Goal: Information Seeking & Learning: Learn about a topic

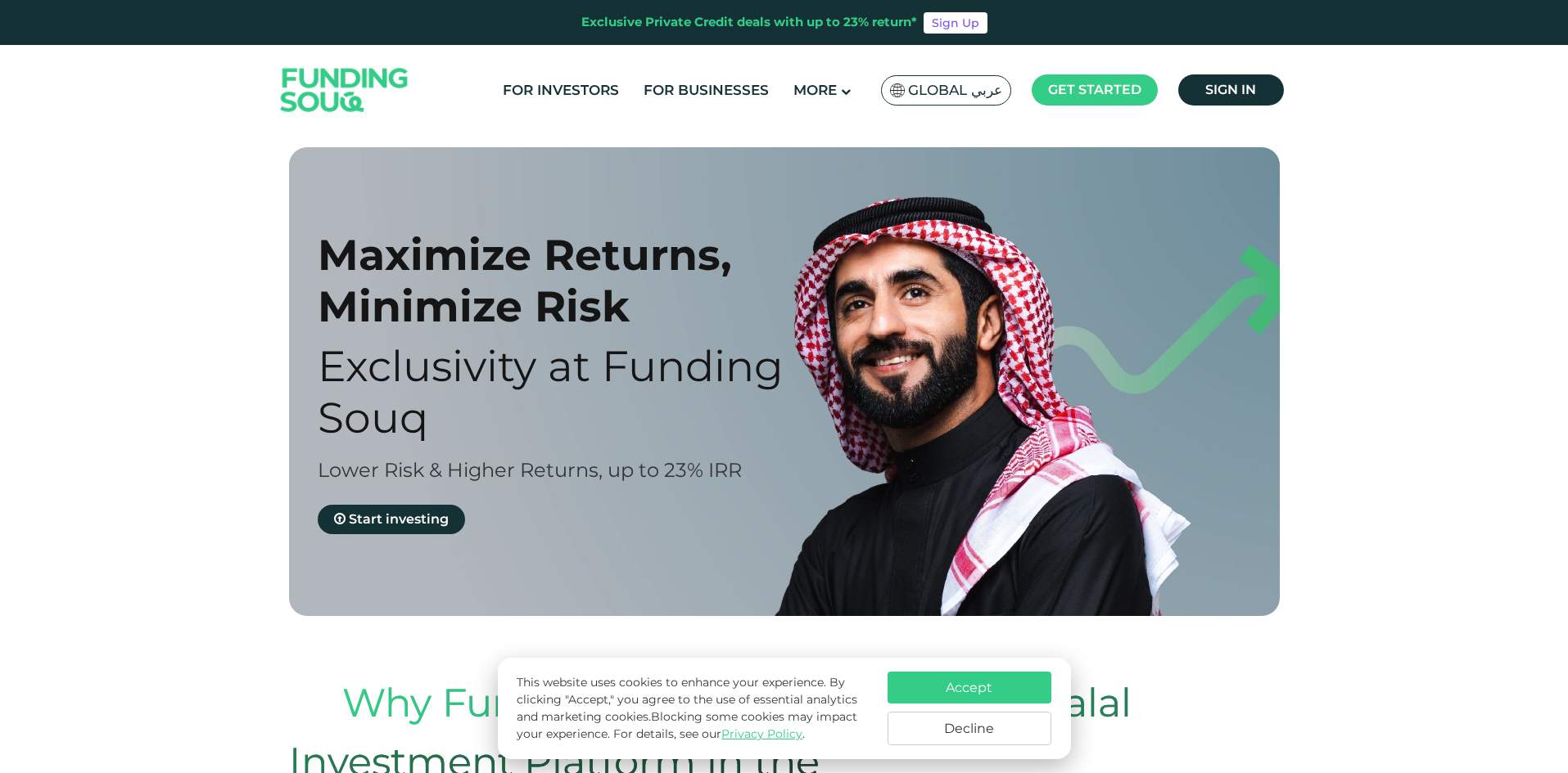
click at [1018, 684] on button "Accept" at bounding box center [970, 688] width 164 height 32
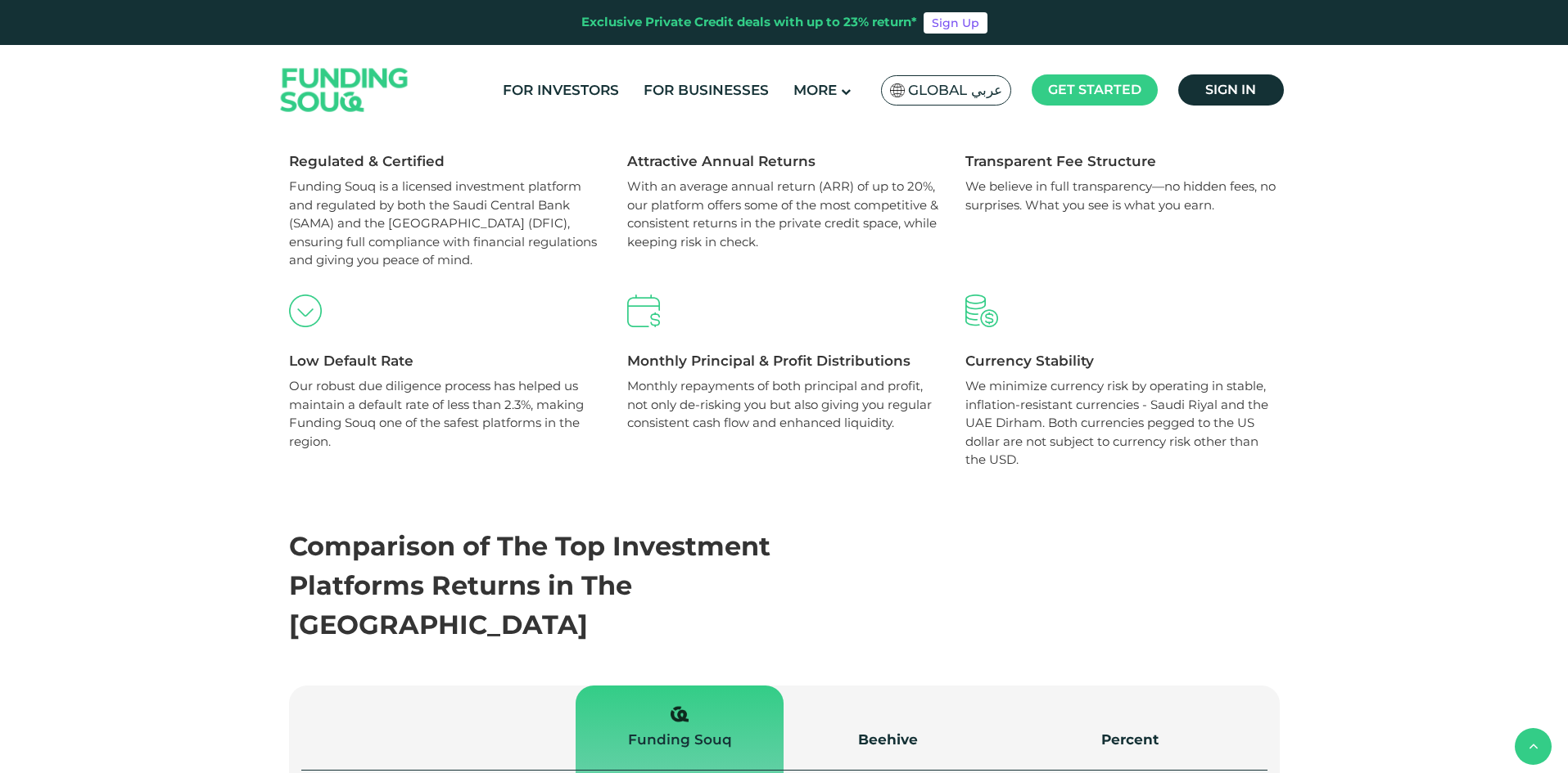
scroll to position [900, 0]
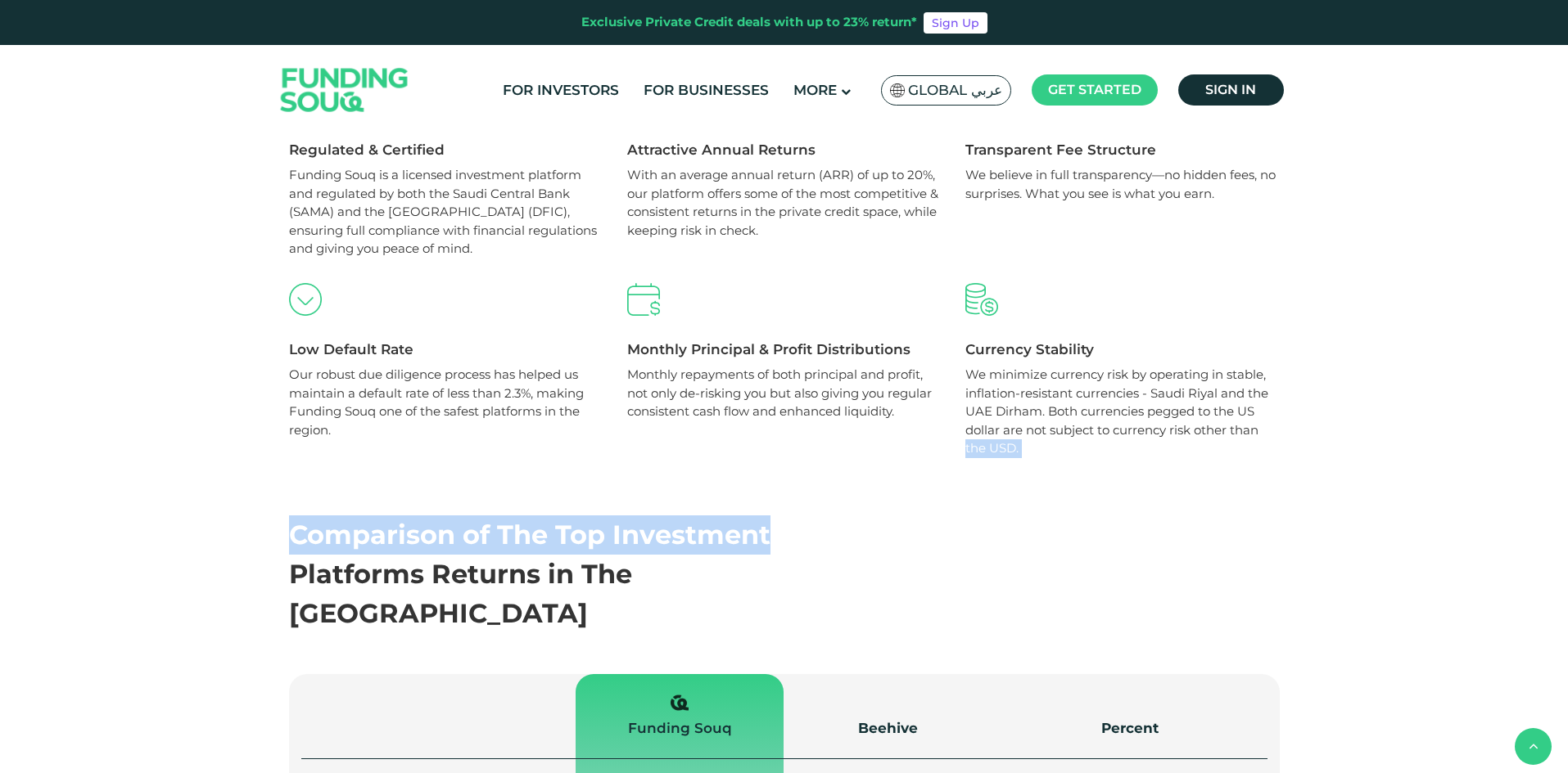
drag, startPoint x: 1557, startPoint y: 374, endPoint x: 1549, endPoint y: 437, distance: 63.5
click at [1549, 437] on div "Maximize Returns, Minimize Risk Exclusivity at Funding Souq Lower Risk & Higher…" at bounding box center [784, 179] width 1568 height 1887
click at [1549, 458] on section "Comparison of The Top Investment Platforms Returns in The UAE empty Funding Sou…" at bounding box center [784, 733] width 1568 height 549
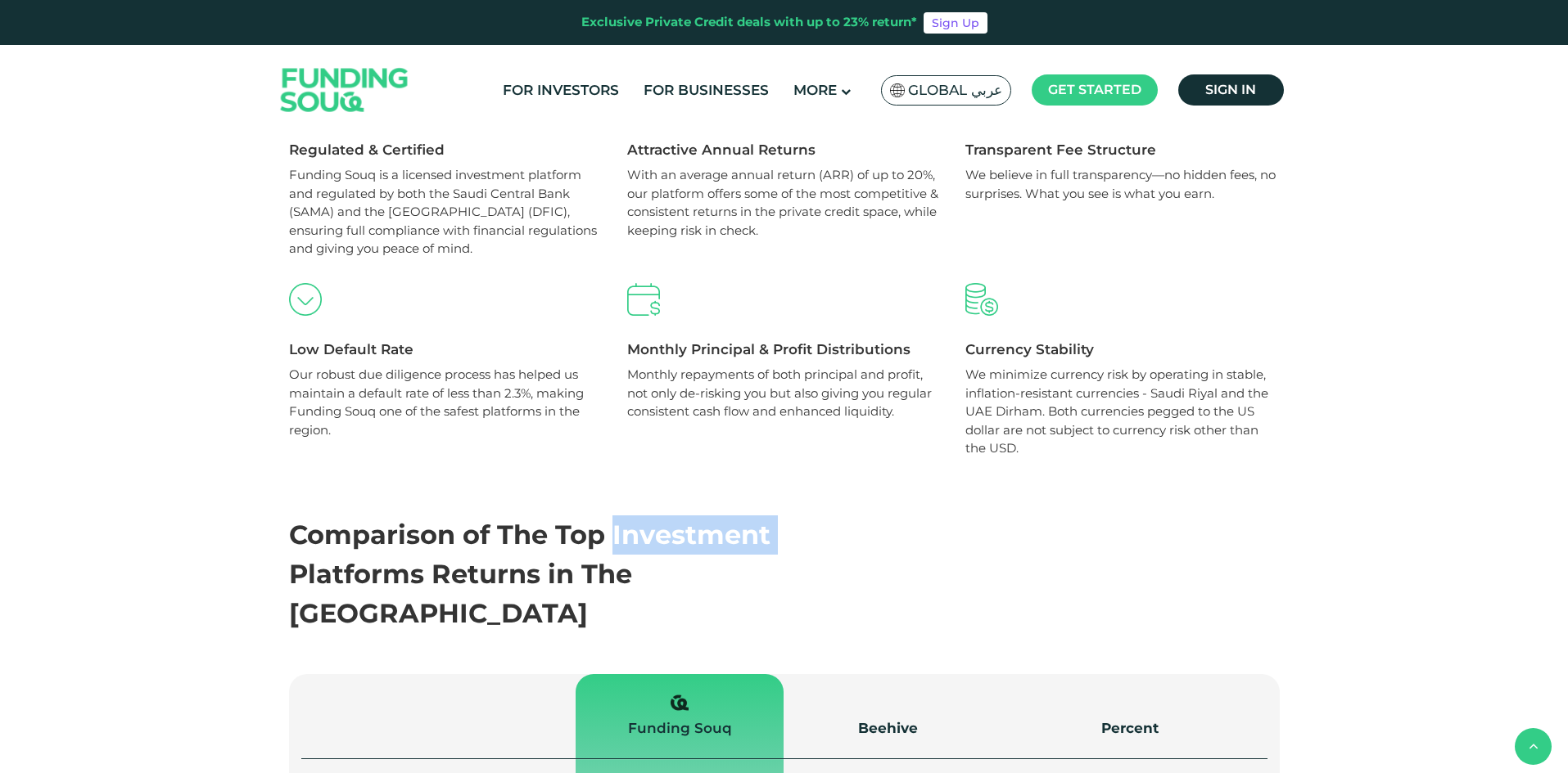
click at [1549, 458] on section "Comparison of The Top Investment Platforms Returns in The UAE empty Funding Sou…" at bounding box center [784, 733] width 1568 height 549
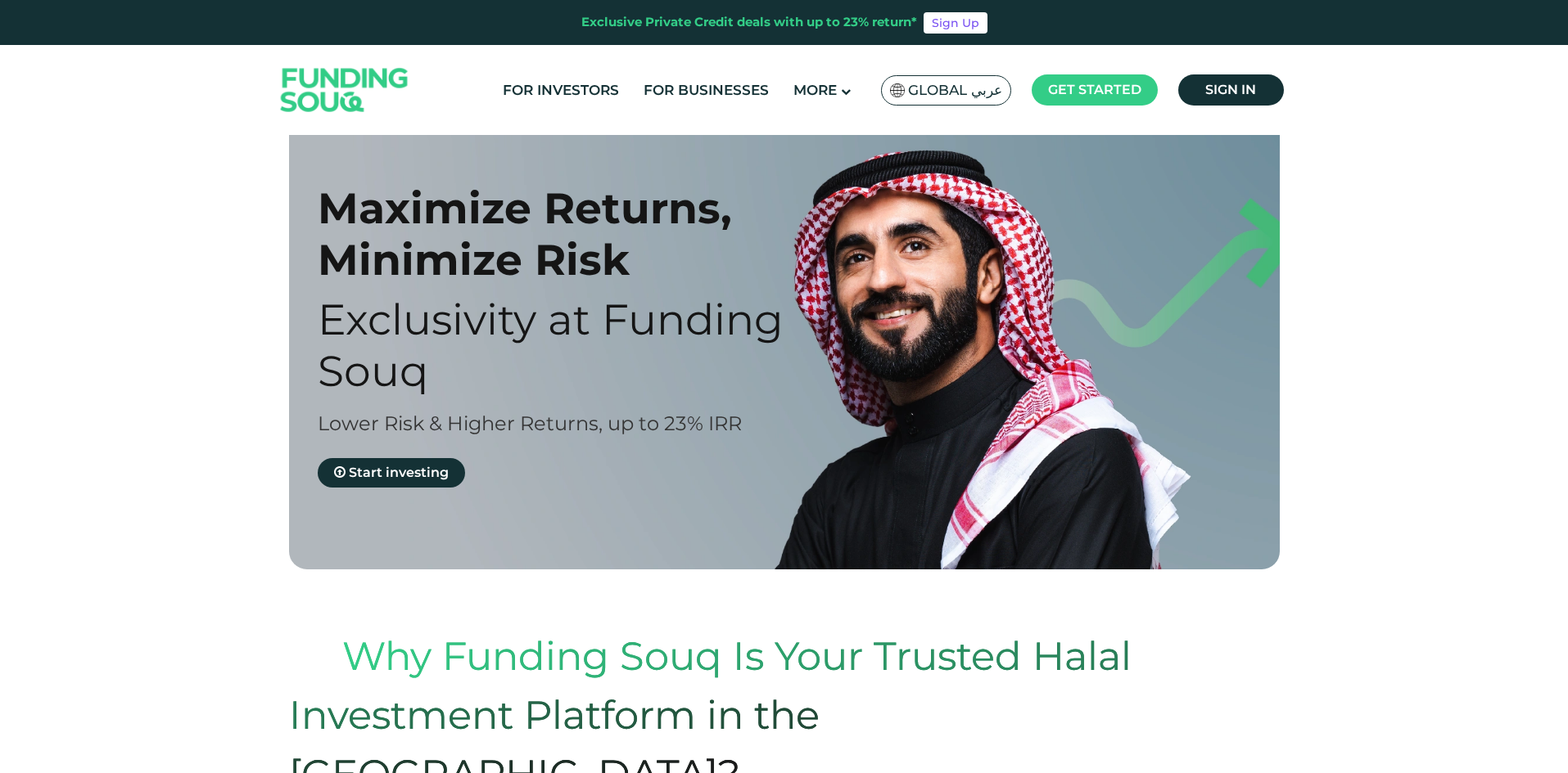
scroll to position [0, 0]
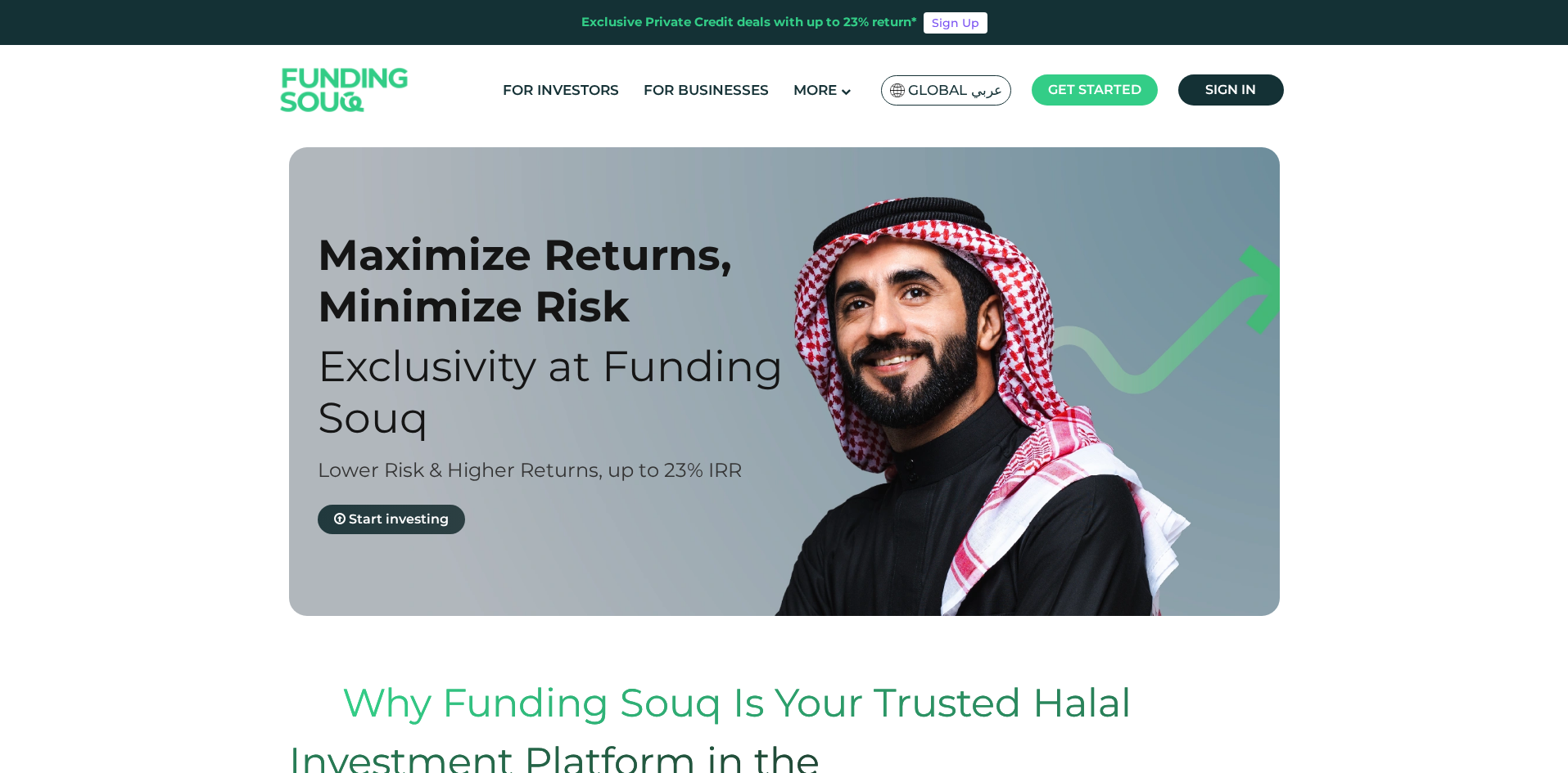
click at [405, 515] on span "Start investing" at bounding box center [398, 520] width 100 height 16
click at [420, 512] on span "Start investing" at bounding box center [398, 520] width 100 height 16
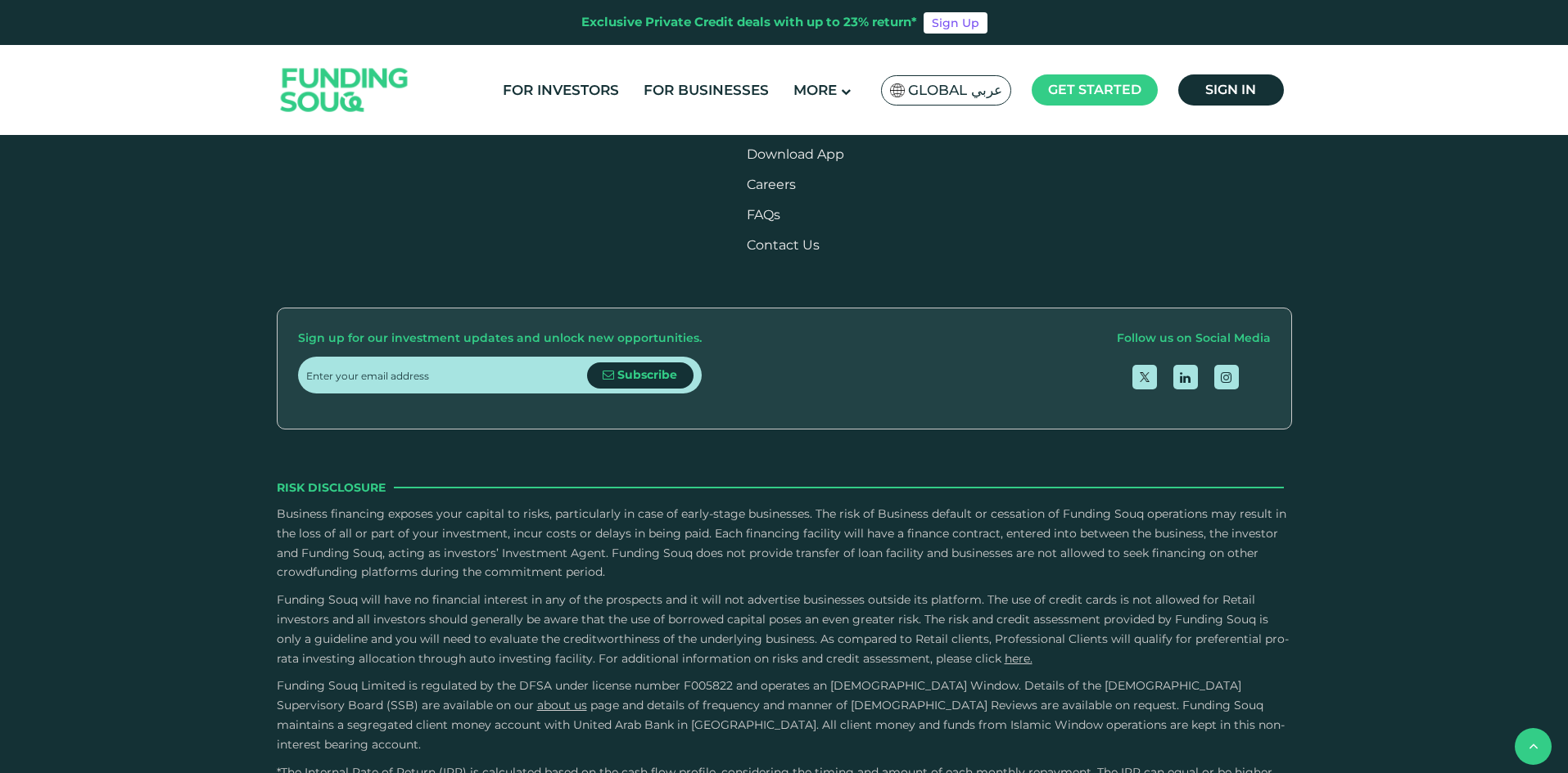
scroll to position [2161, 0]
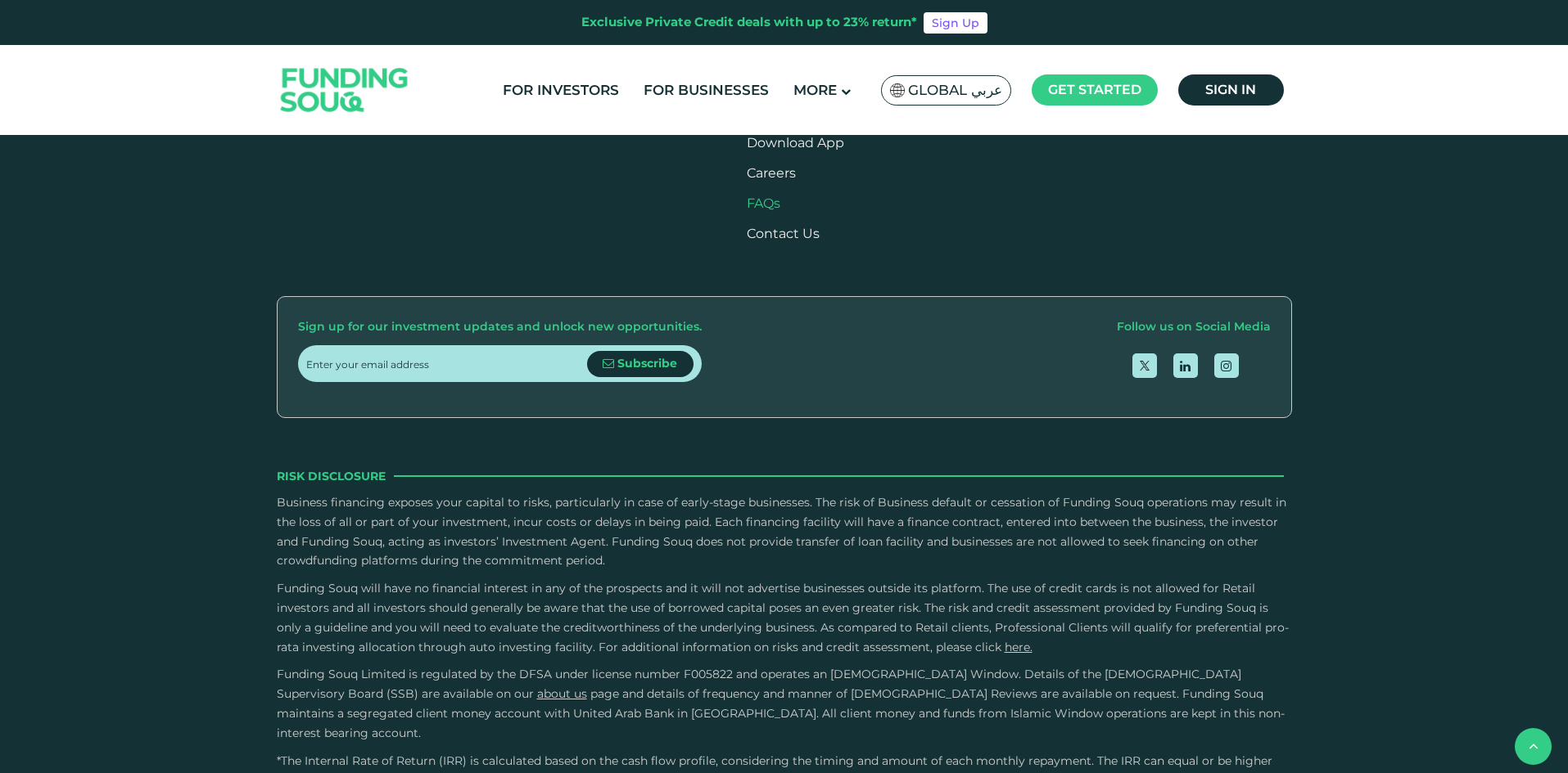
click at [780, 211] on link "FAQs" at bounding box center [764, 203] width 34 height 16
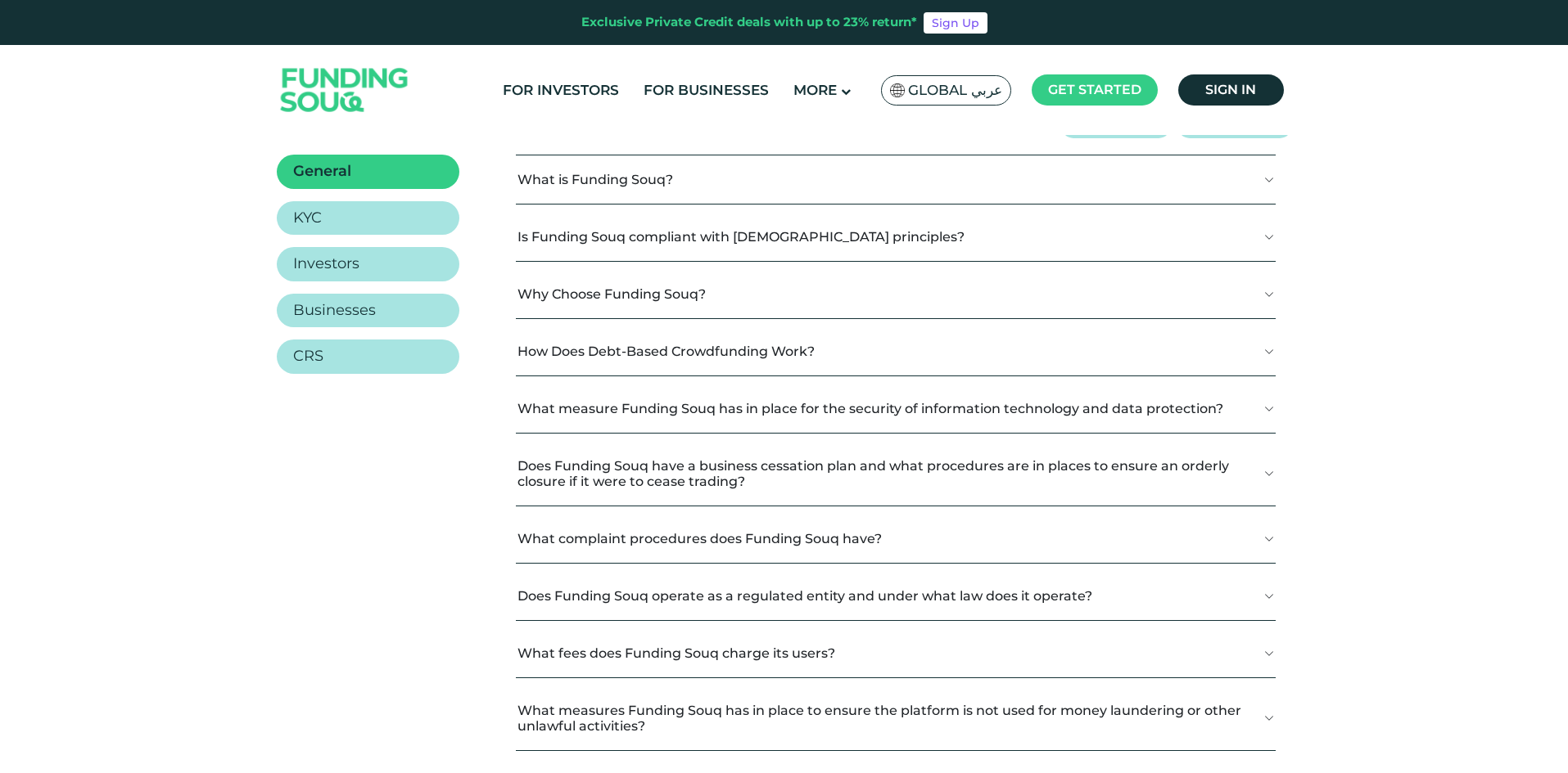
scroll to position [275, 0]
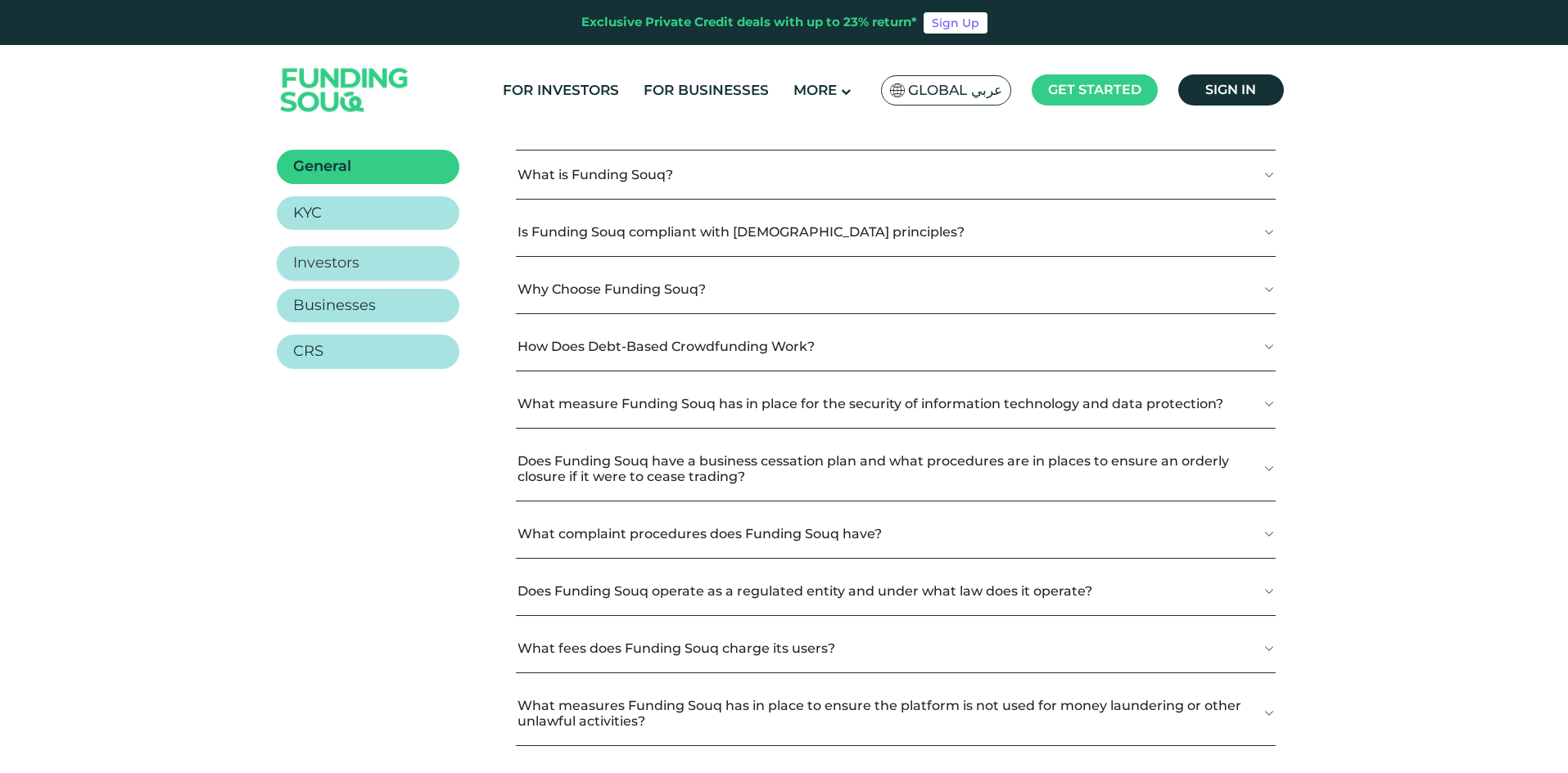
click at [389, 254] on link "Investors" at bounding box center [367, 263] width 182 height 35
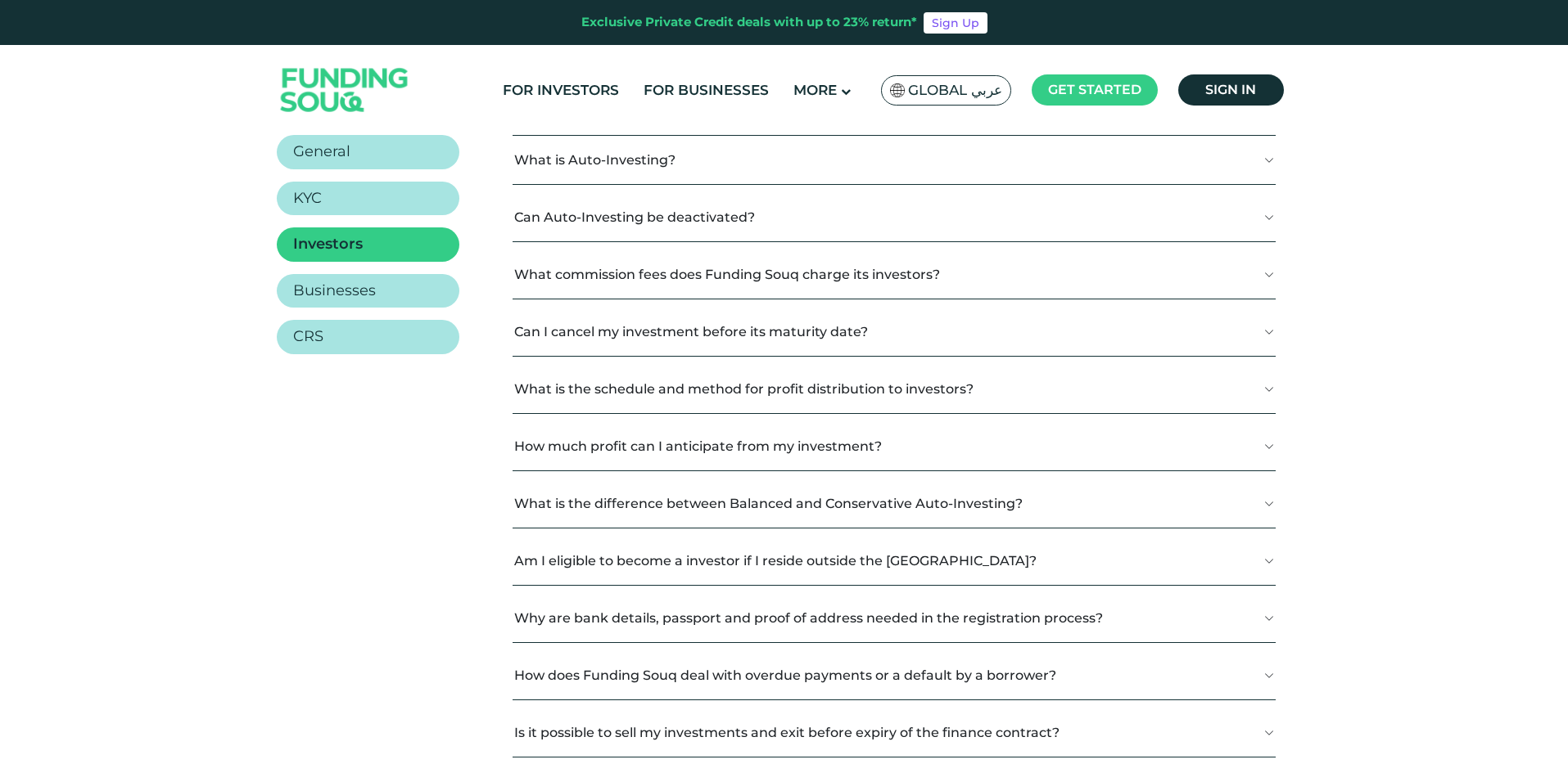
scroll to position [251, 0]
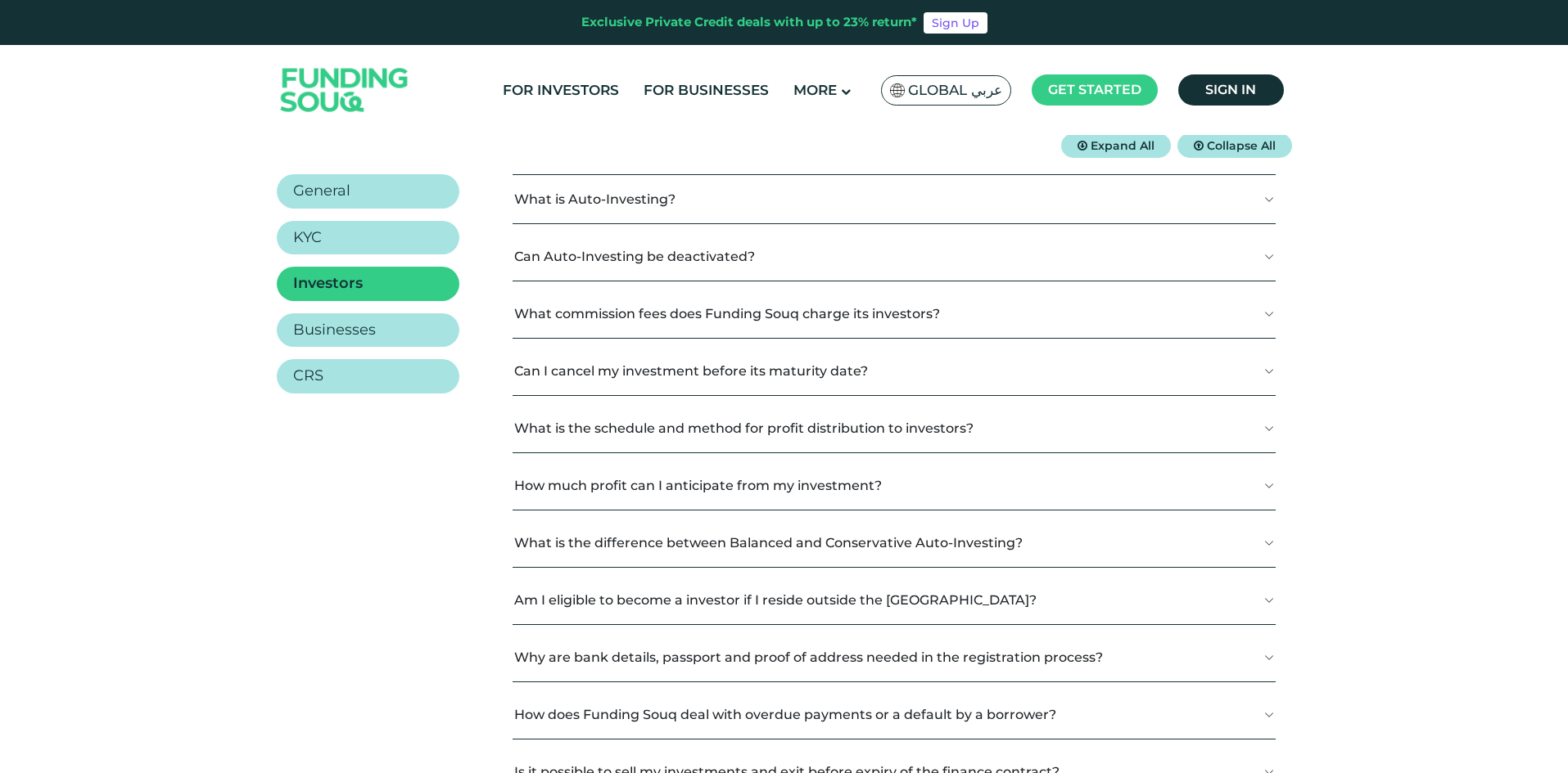
click at [1239, 197] on button "What is Auto-Investing?" at bounding box center [894, 199] width 763 height 48
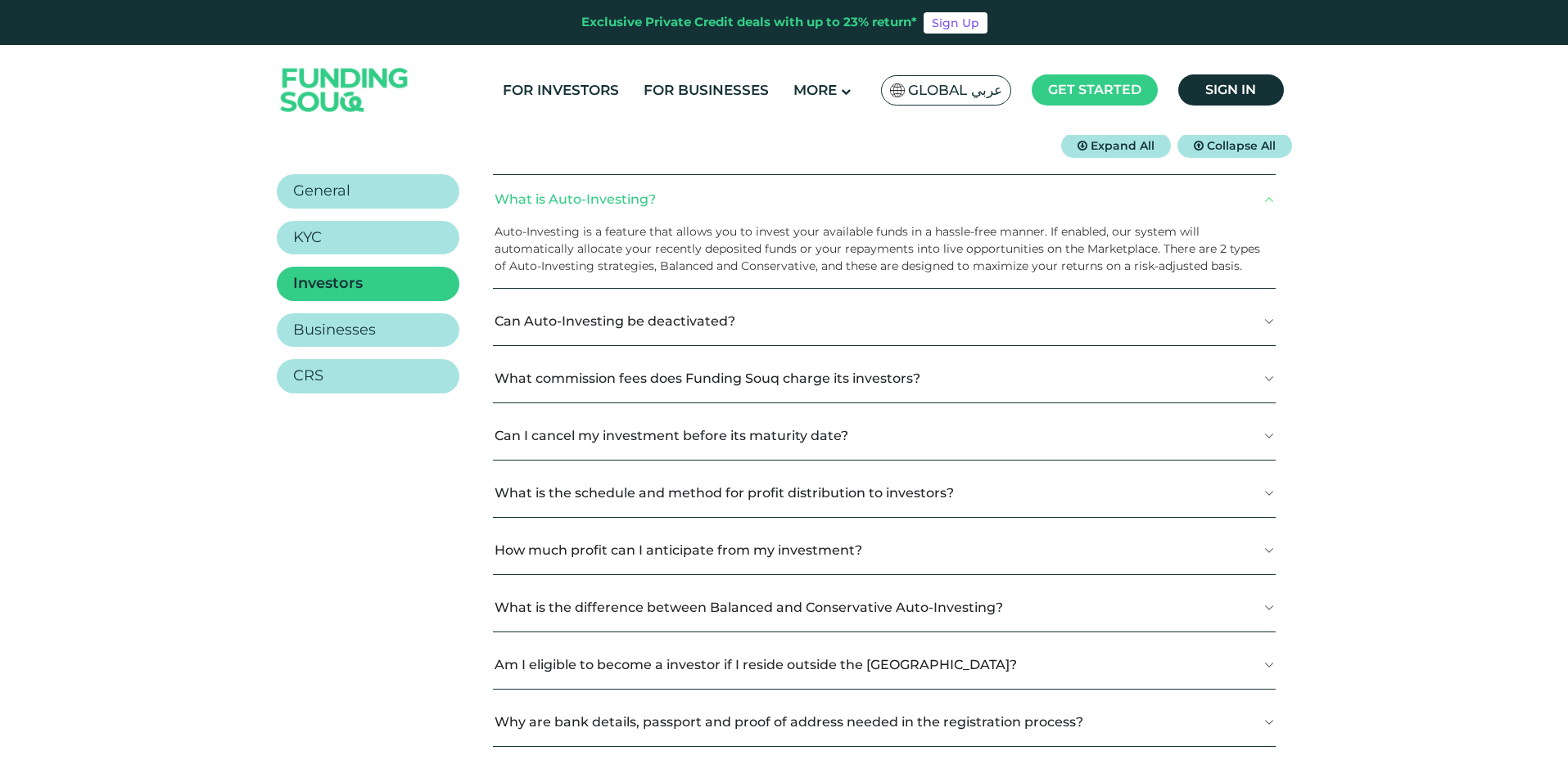
click at [836, 317] on button "Can Auto-Investing be deactivated?" at bounding box center [884, 321] width 782 height 48
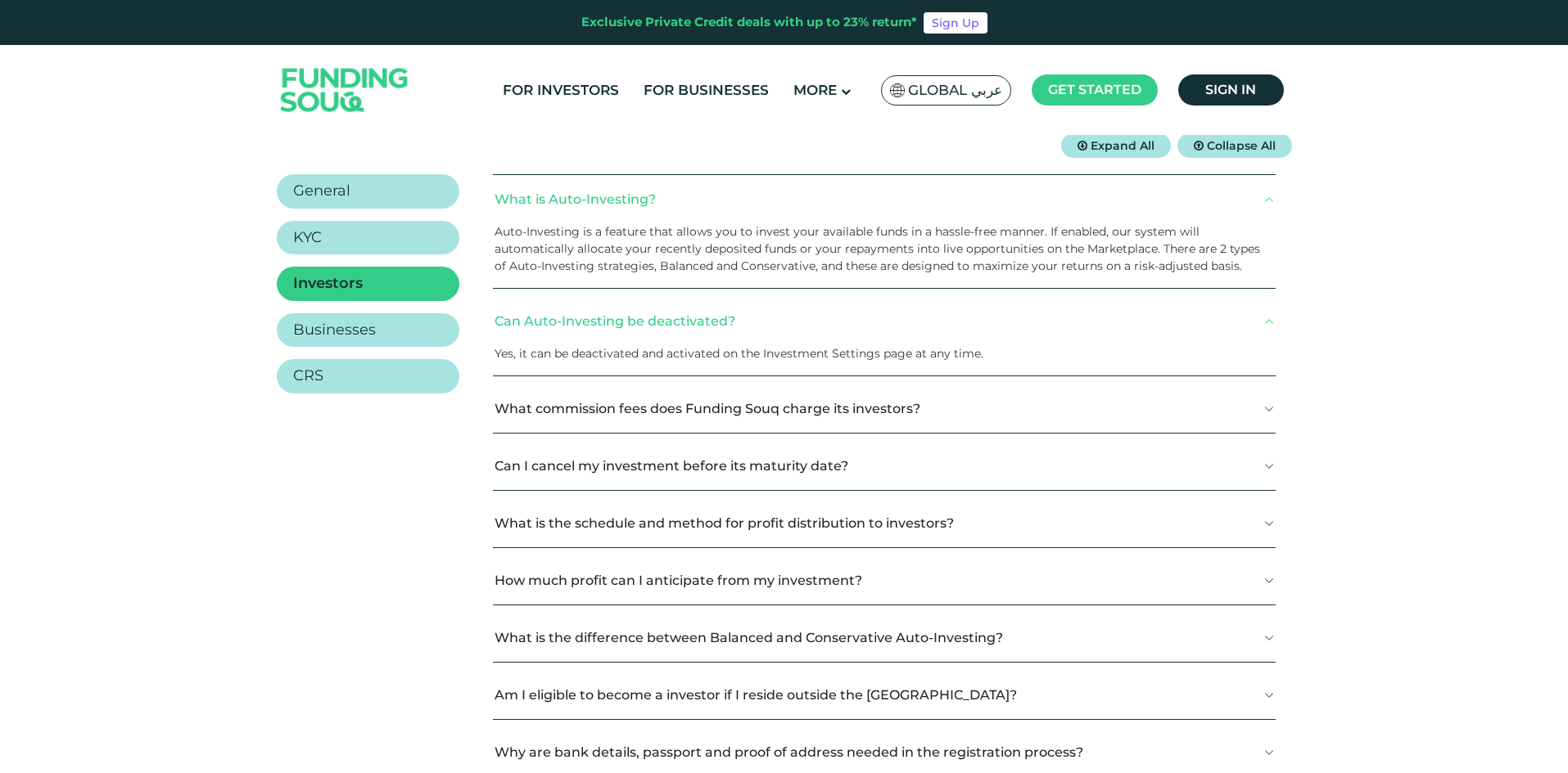
click at [877, 416] on button "What commission fees does Funding Souq charge its investors?" at bounding box center [884, 409] width 782 height 48
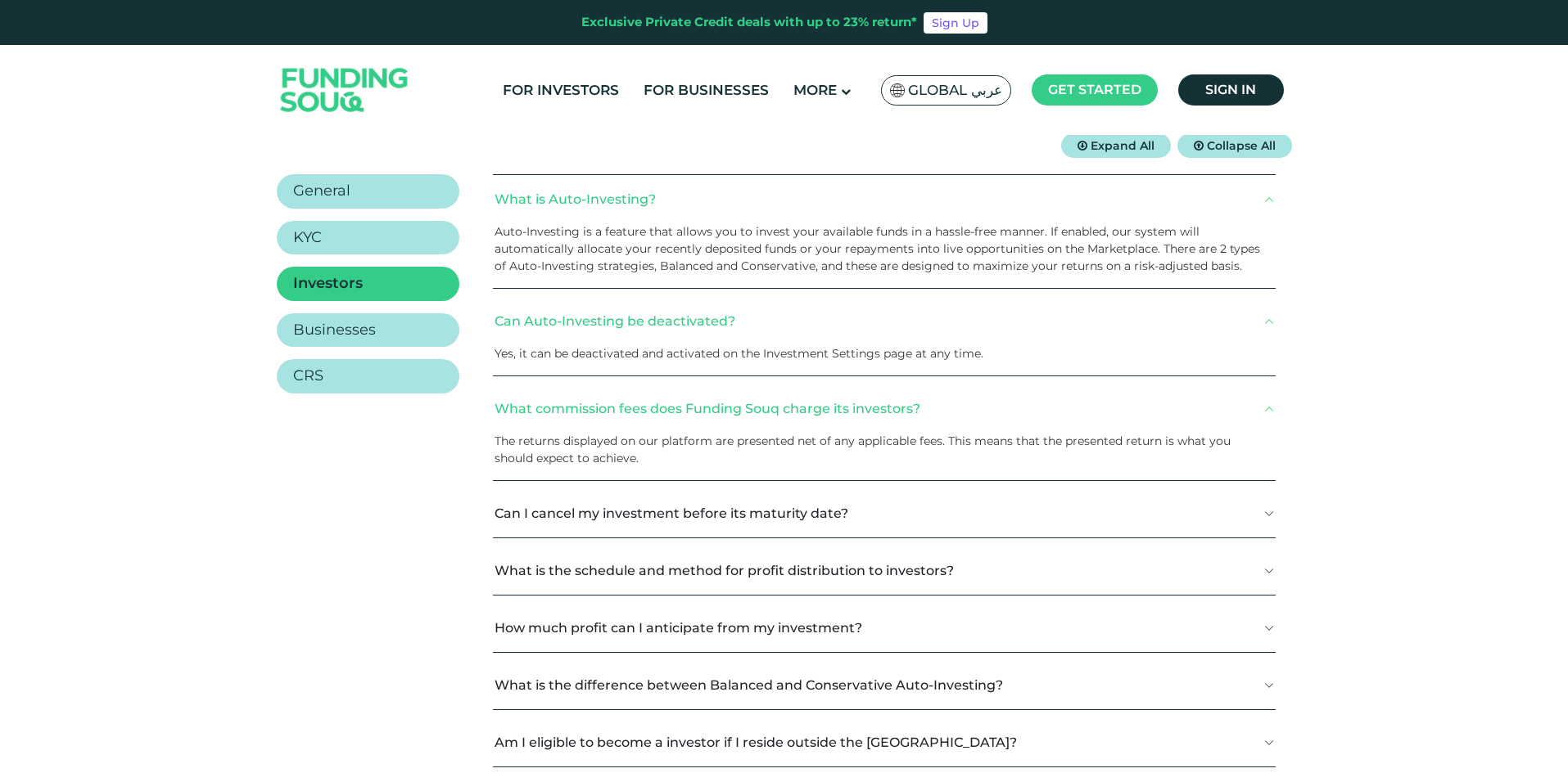
drag, startPoint x: 1567, startPoint y: 195, endPoint x: 1568, endPoint y: 214, distance: 19.0
click at [1567, 214] on html "Exclusive Private Credit deals with up to 23% return* Sign Up For Investors For…" at bounding box center [784, 135] width 1568 height 773
click at [654, 526] on button "Can I cancel my investment before its maturity date?" at bounding box center [884, 514] width 782 height 48
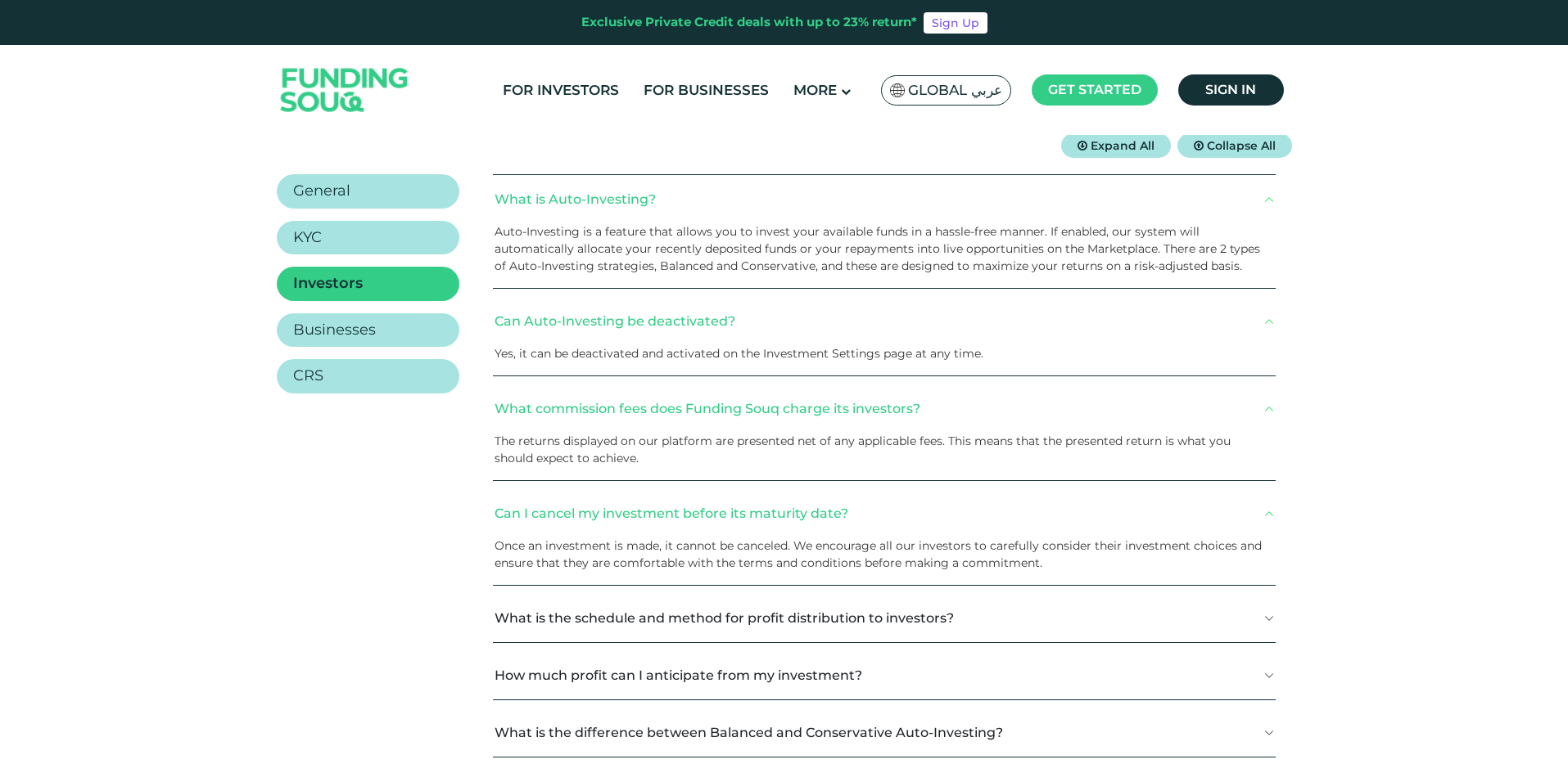
click at [805, 618] on button "What is the schedule and method for profit distribution to investors?" at bounding box center [884, 618] width 782 height 48
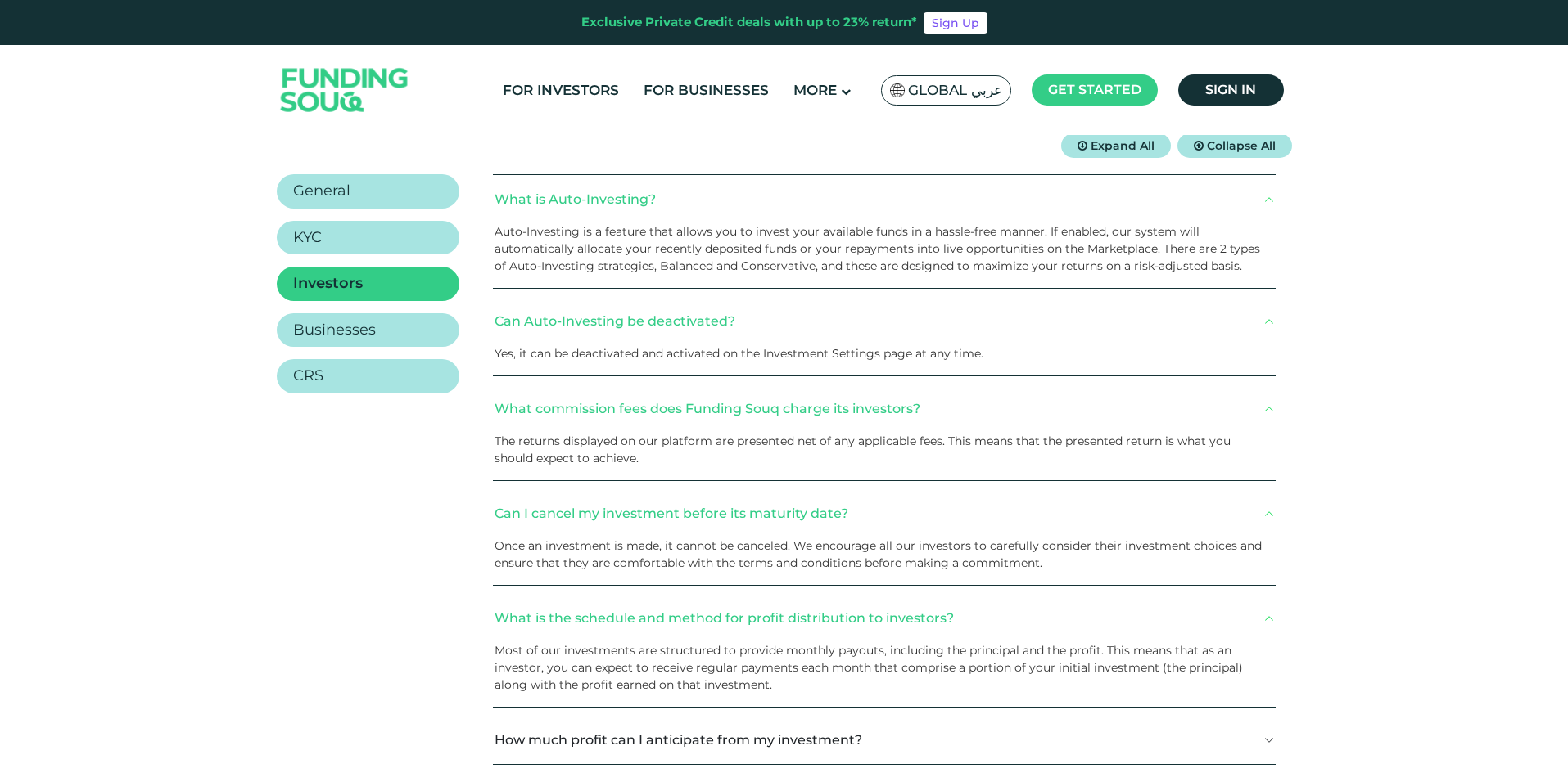
drag, startPoint x: 1567, startPoint y: 192, endPoint x: 1569, endPoint y: 212, distance: 20.1
click at [1567, 212] on html "Exclusive Private Credit deals with up to 23% return* Sign Up For Investors For…" at bounding box center [784, 135] width 1568 height 773
click at [401, 241] on link "KYC" at bounding box center [367, 242] width 182 height 35
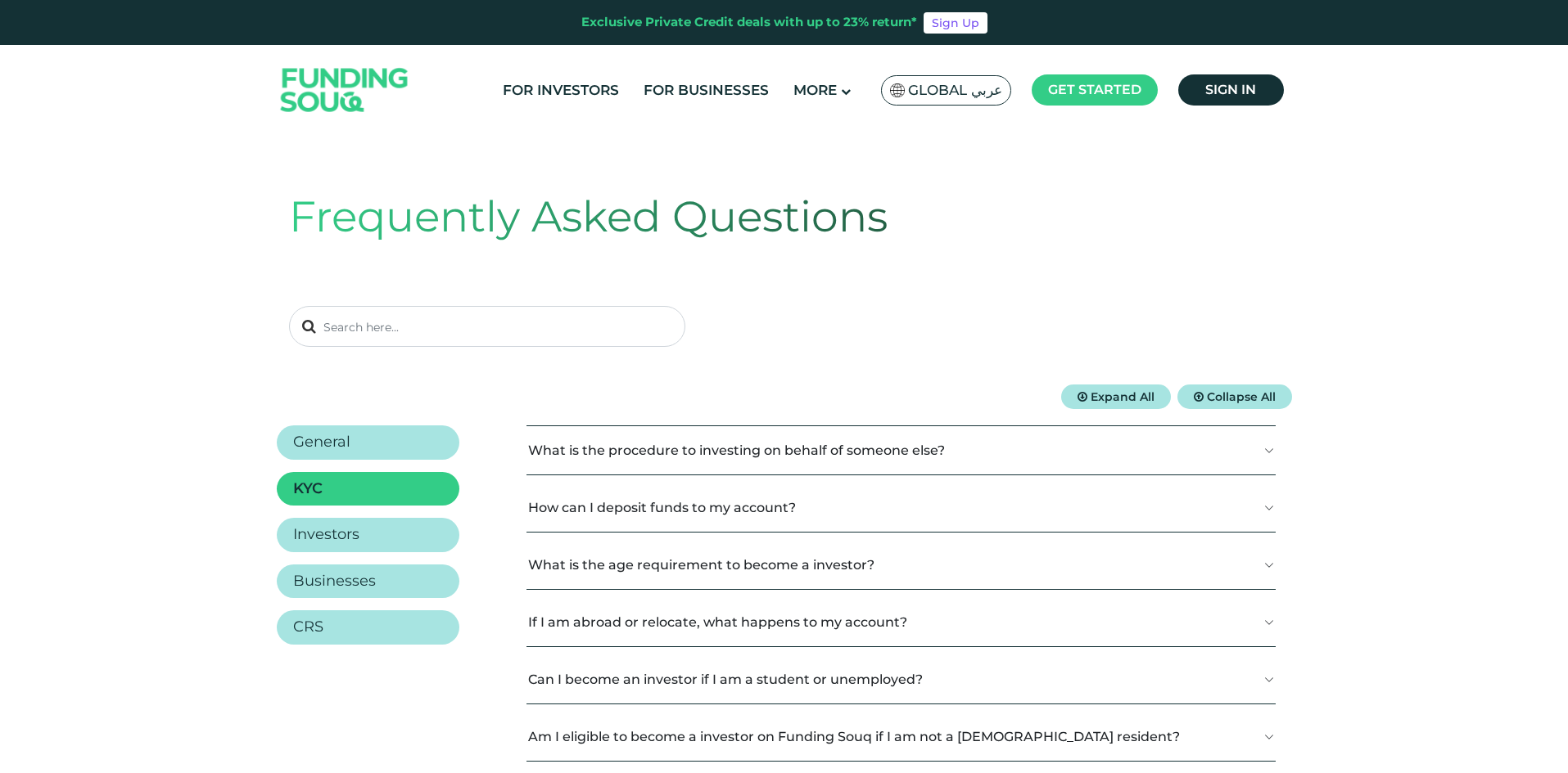
click at [816, 435] on button "What is the procedure to investing on behalf of someone else?" at bounding box center [900, 450] width 749 height 48
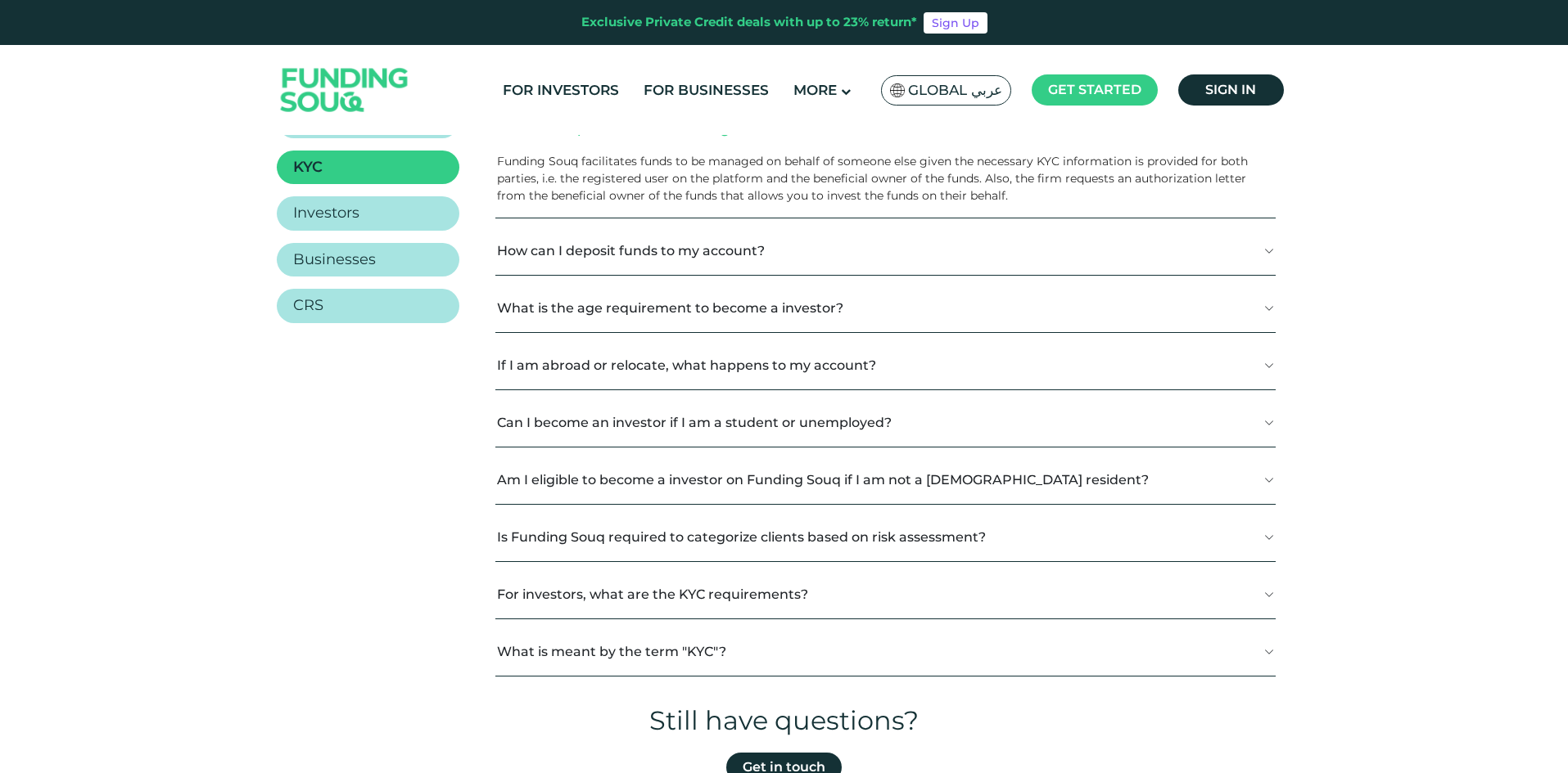
scroll to position [327, 0]
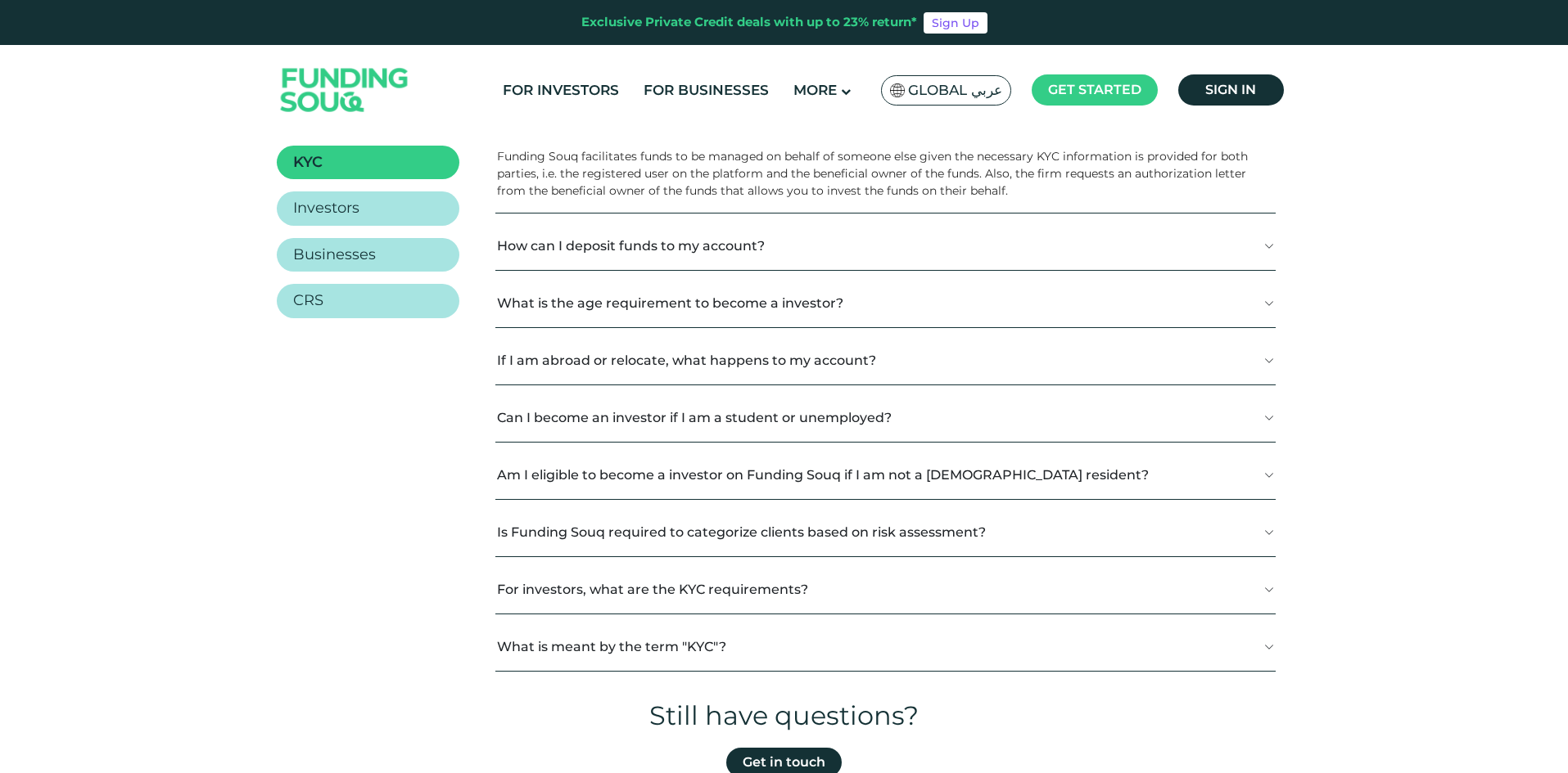
click at [752, 377] on button "If I am abroad or relocate, what happens to my account?" at bounding box center [885, 361] width 780 height 48
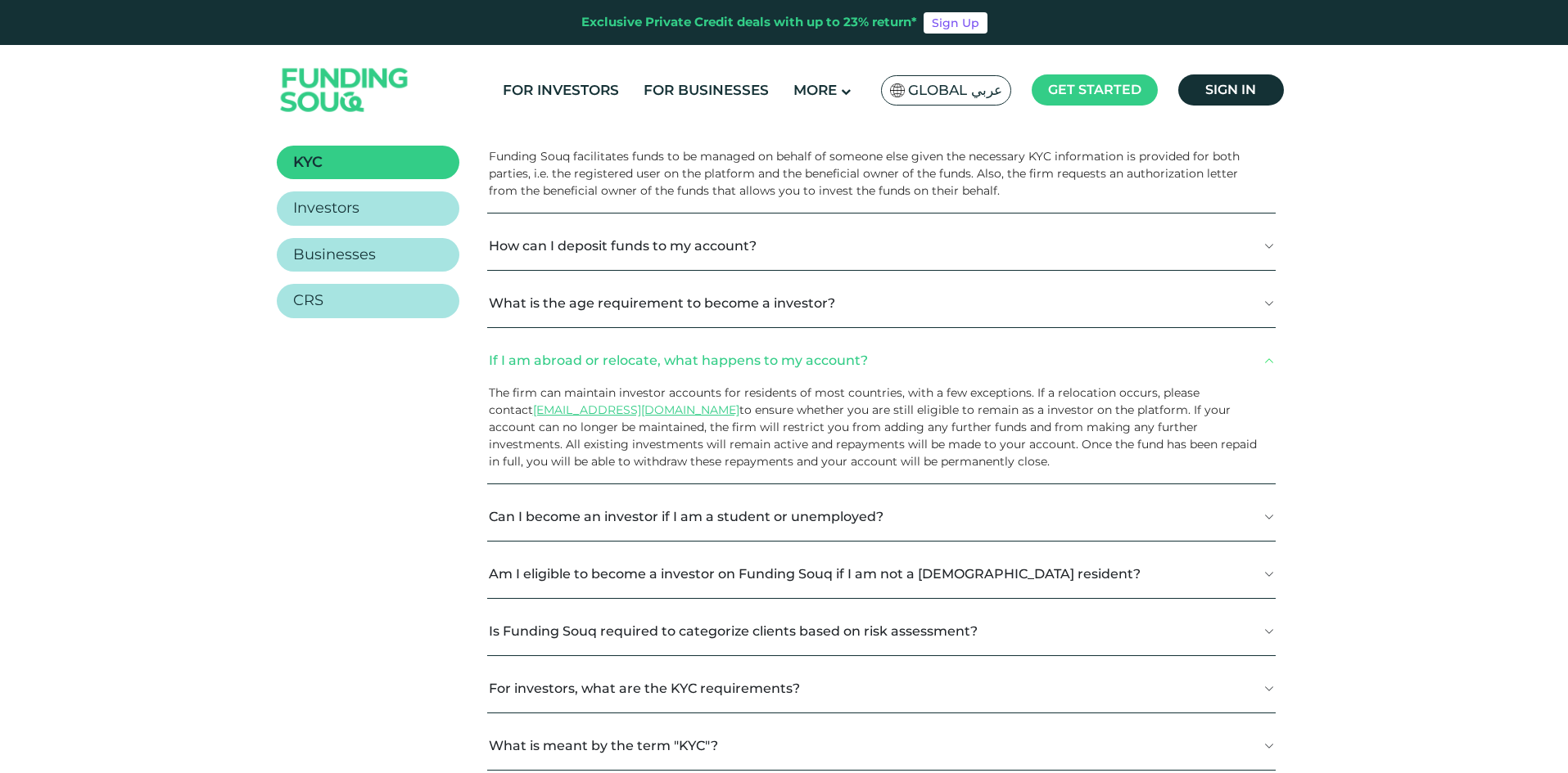
click at [785, 505] on button "Can I become an investor if I am a student or unemployed?" at bounding box center [881, 517] width 788 height 48
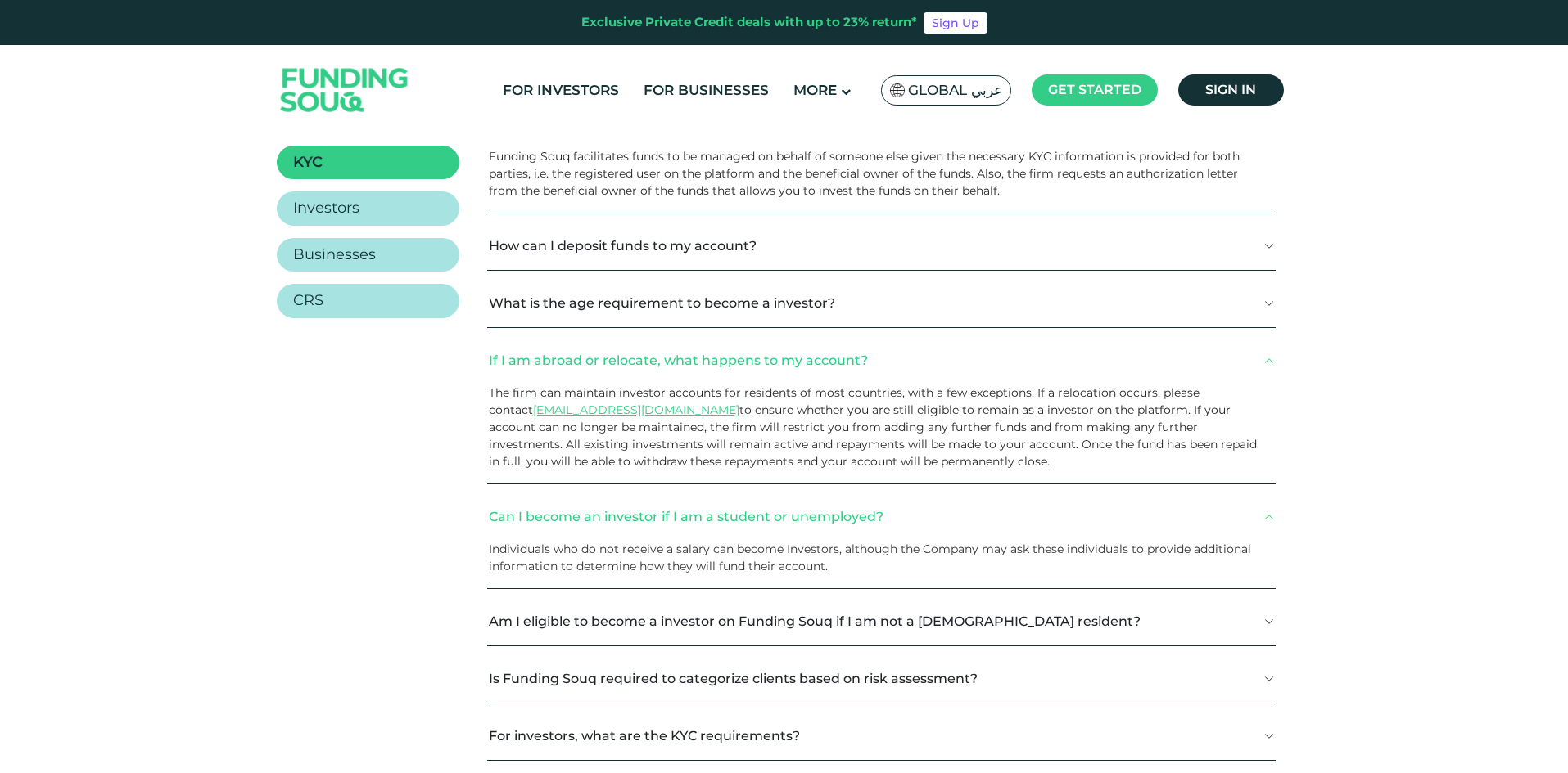
click at [759, 623] on button "Am I eligible to become a investor on Funding Souq if I am not a UAE resident?" at bounding box center [881, 621] width 788 height 48
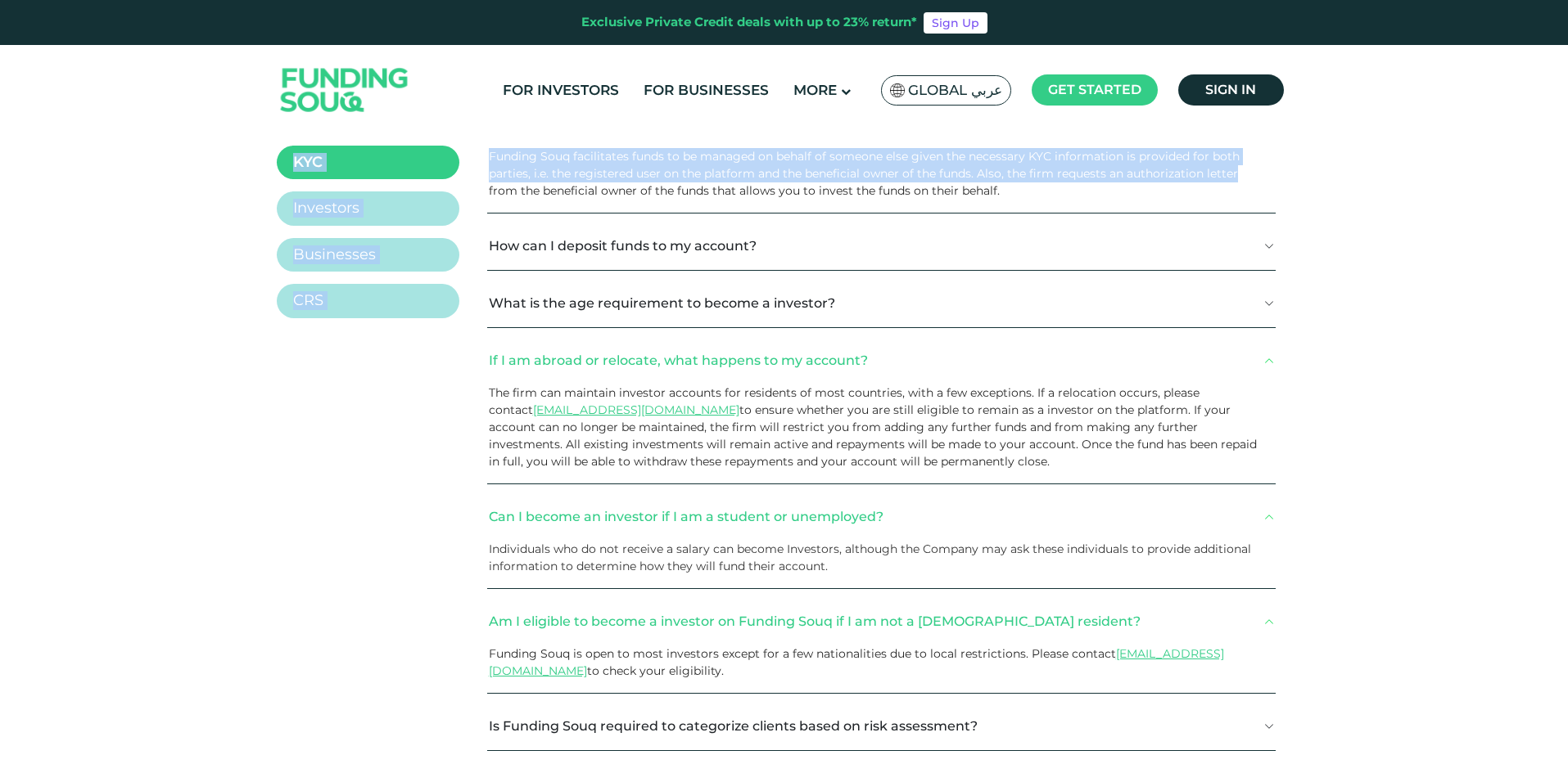
scroll to position [316, 0]
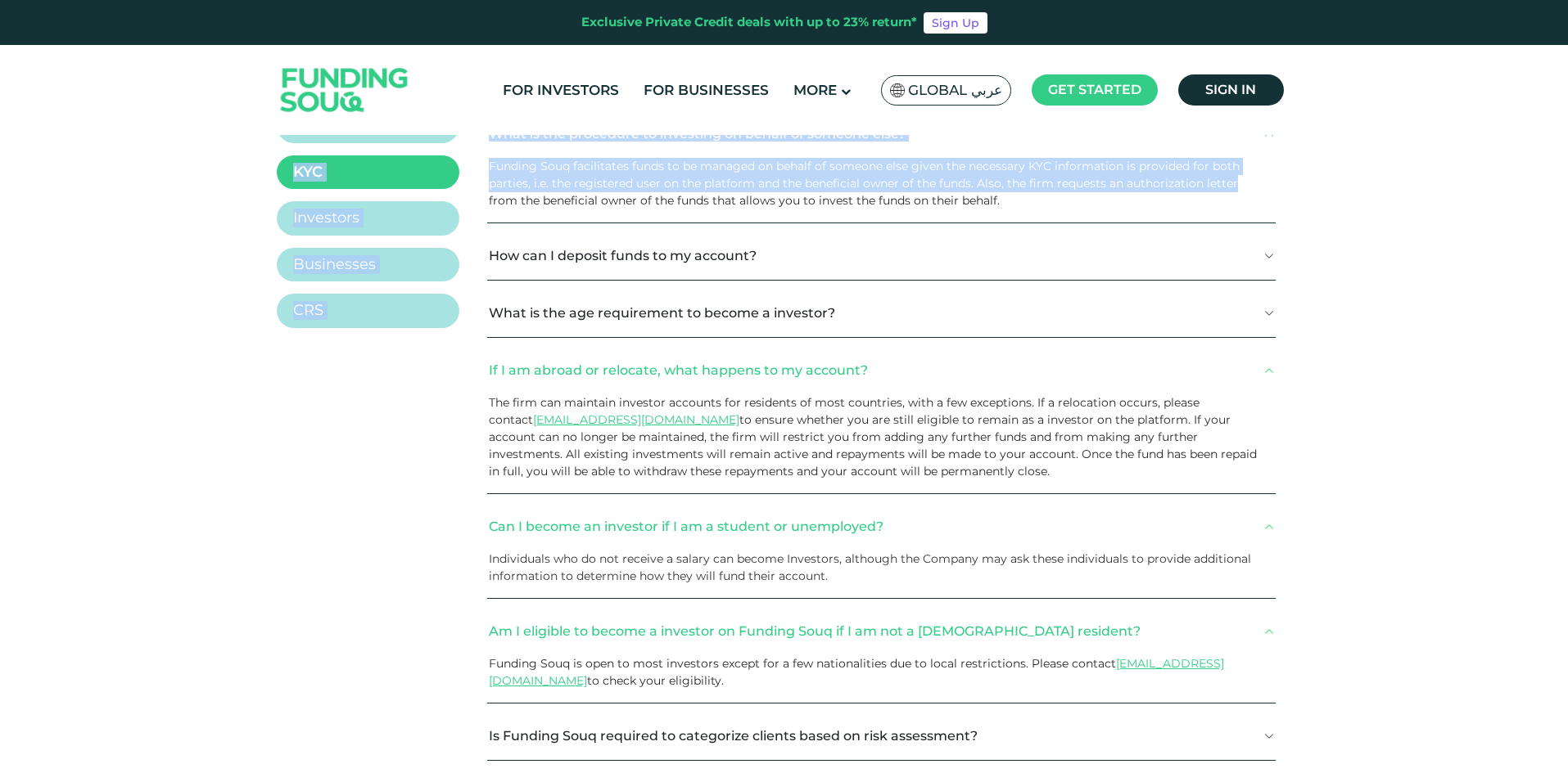
drag, startPoint x: 1565, startPoint y: 178, endPoint x: 1568, endPoint y: 15, distance: 163.0
click at [1567, 15] on html "Exclusive Private Credit deals with up to 23% return* Sign Up For Investors For…" at bounding box center [784, 70] width 1568 height 773
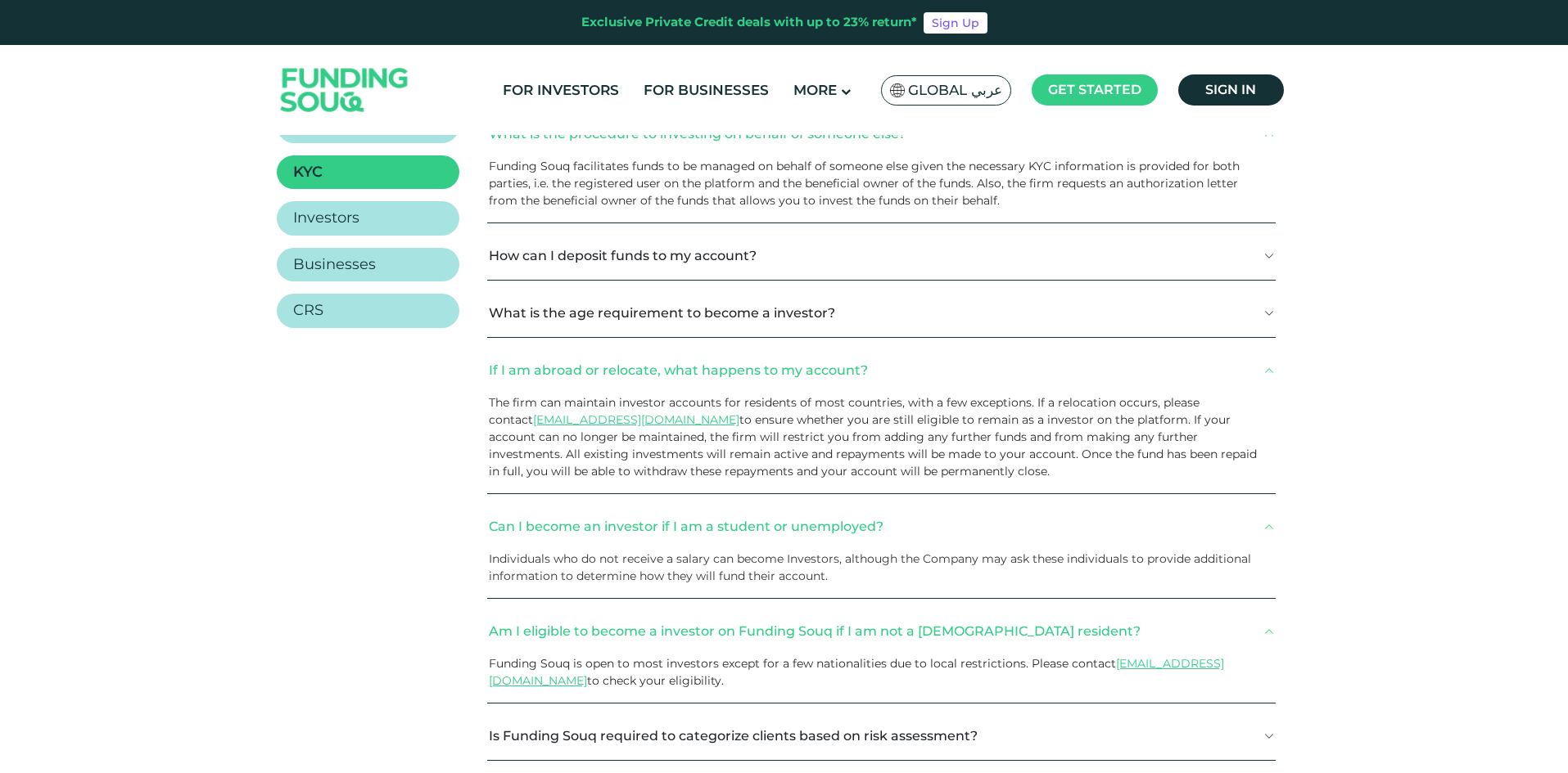
click at [1399, 316] on div "Frequently Asked Questions Expand All Collapse All General KYC" at bounding box center [784, 400] width 1568 height 1163
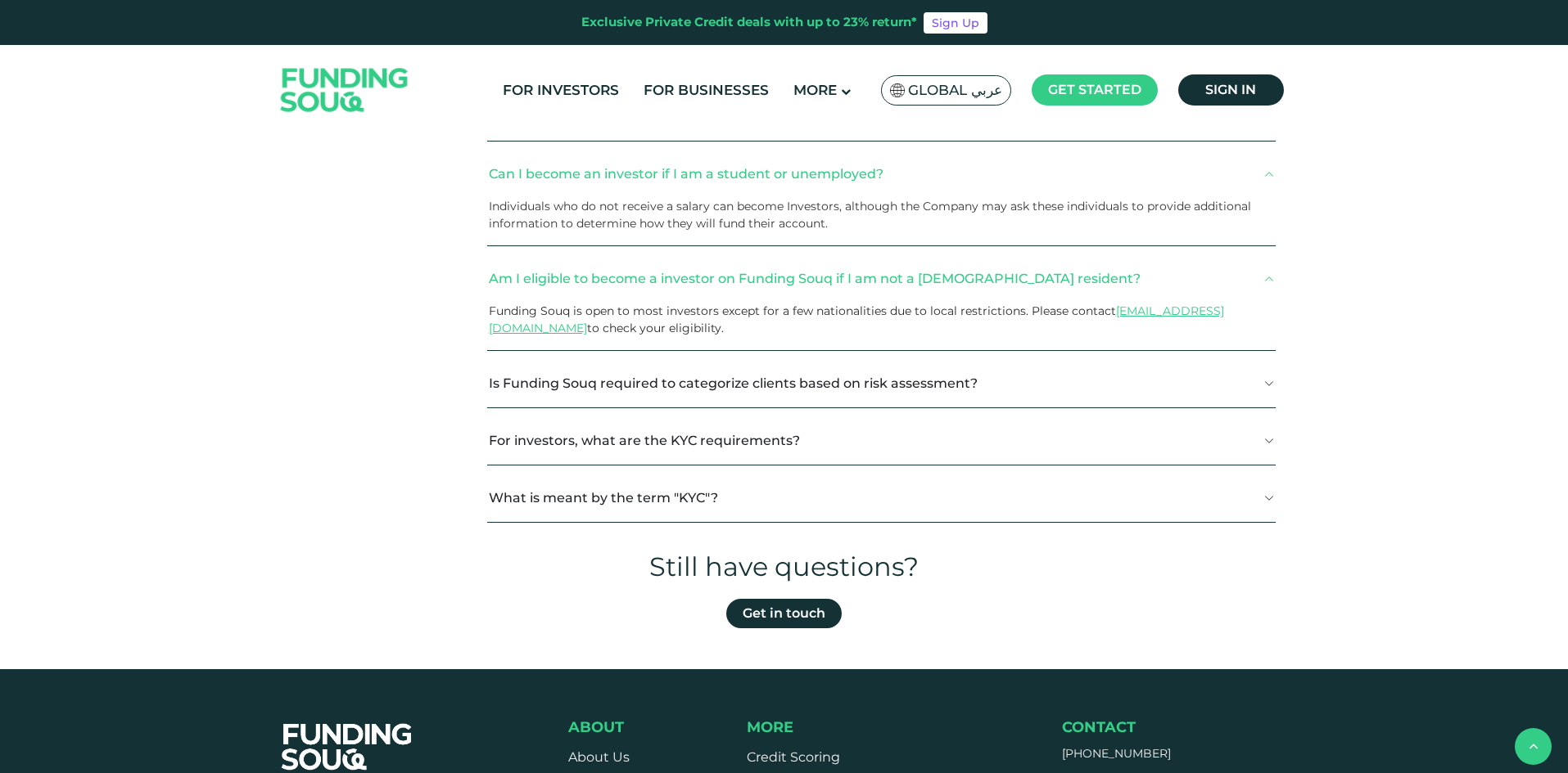
scroll to position [682, 0]
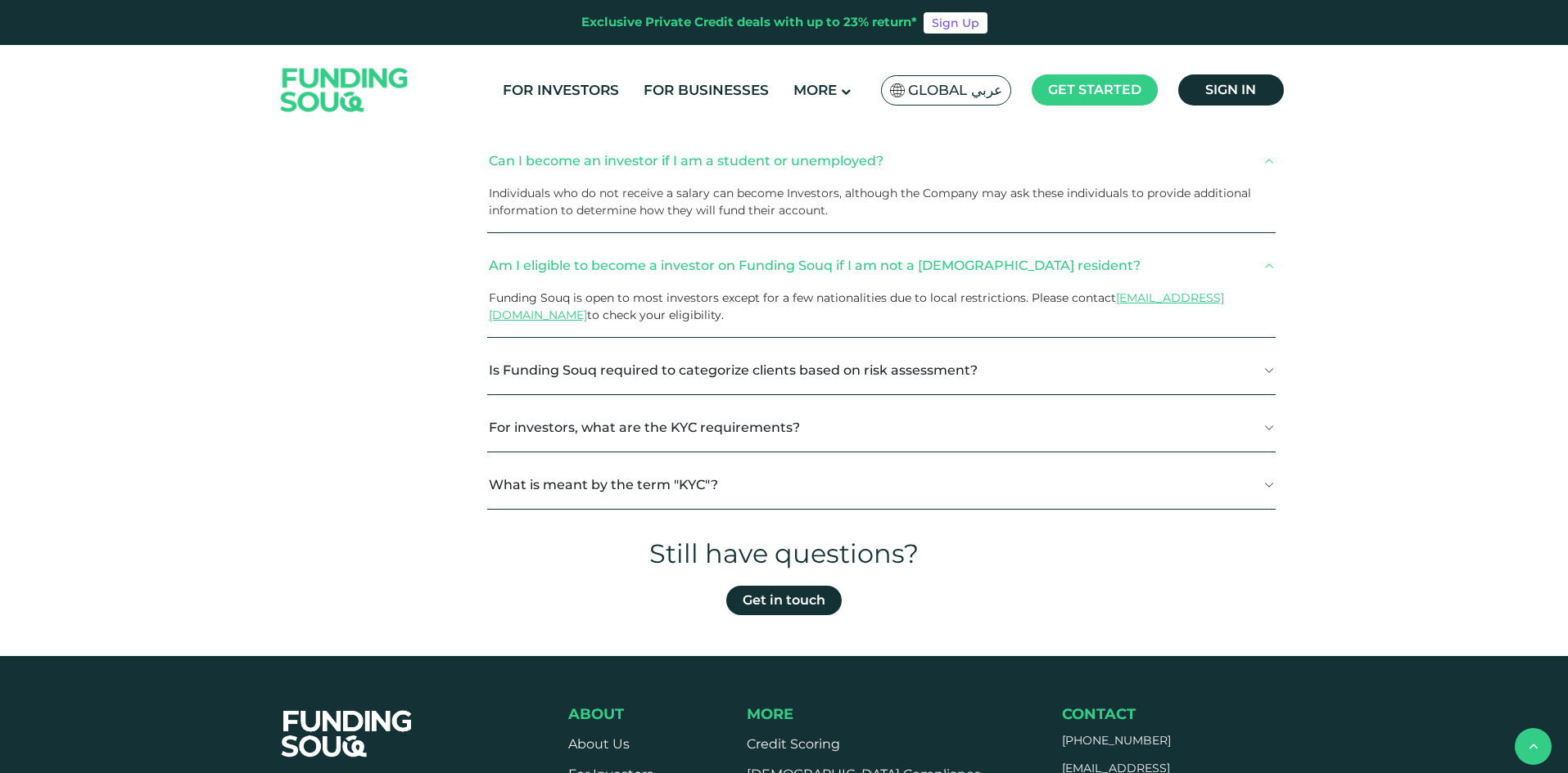
click at [734, 438] on button "For investors, what are the KYC requirements?" at bounding box center [881, 427] width 788 height 48
